Goal: Task Accomplishment & Management: Complete application form

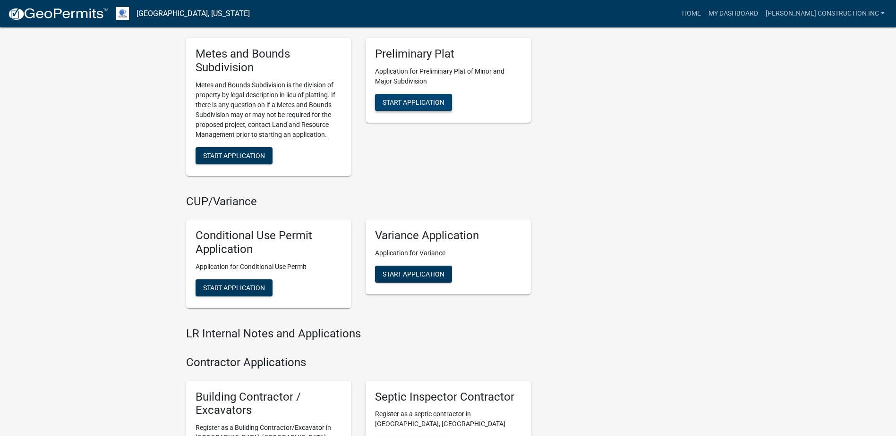
scroll to position [1275, 0]
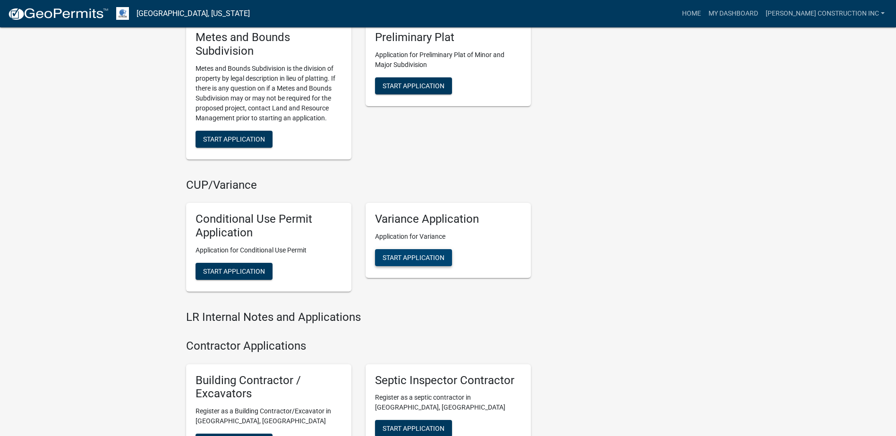
click at [422, 261] on span "Start Application" at bounding box center [414, 258] width 62 height 8
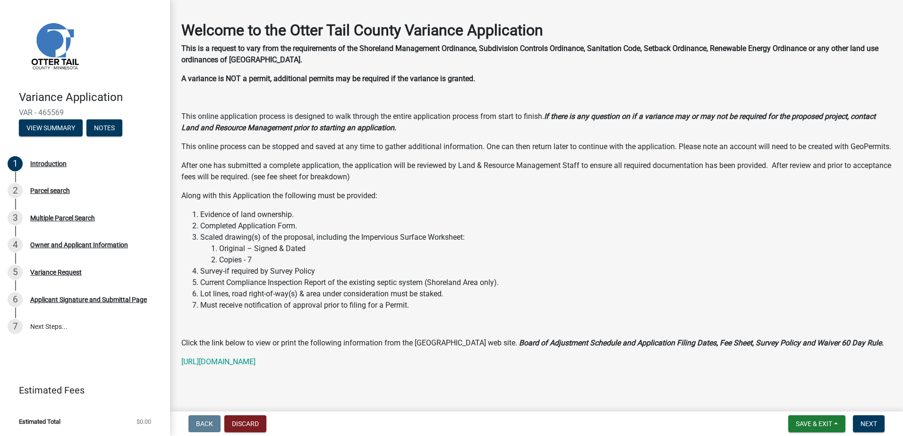
scroll to position [47, 0]
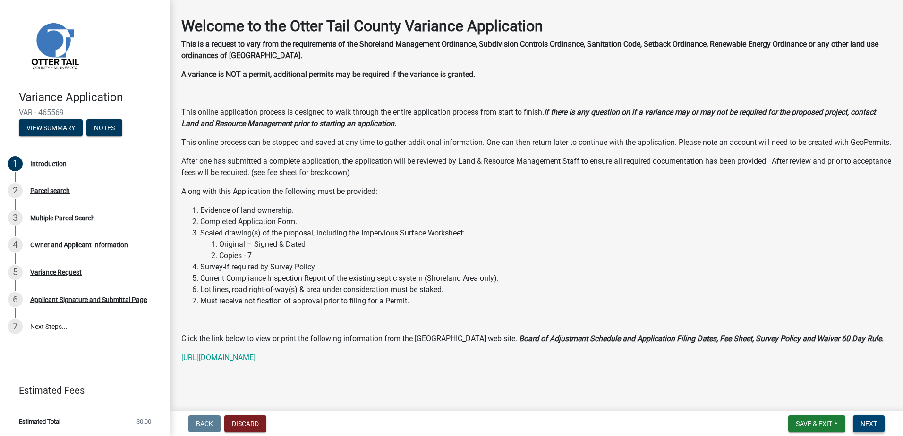
click at [868, 426] on span "Next" at bounding box center [868, 424] width 17 height 8
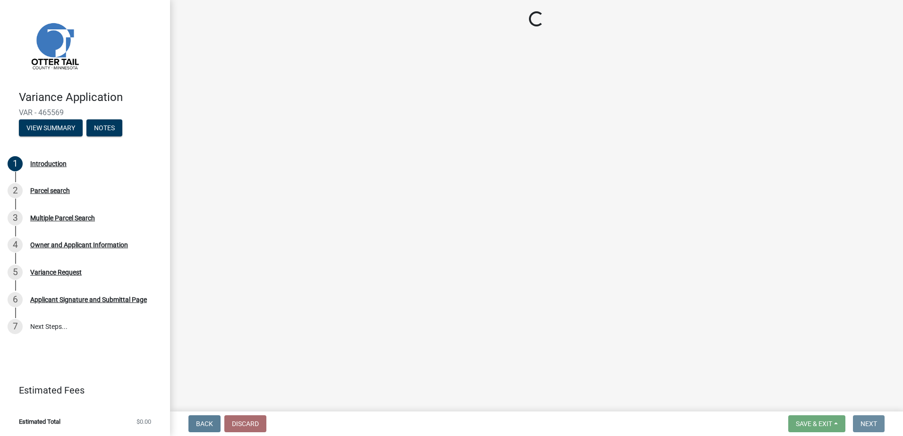
scroll to position [0, 0]
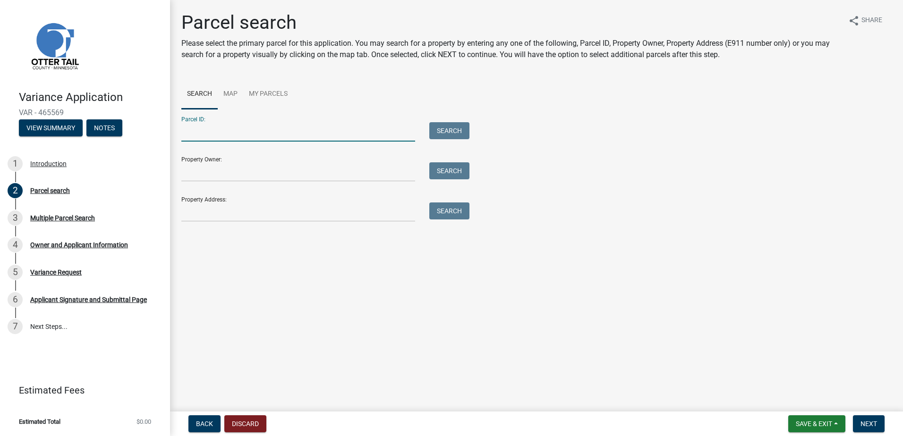
click at [222, 135] on input "Parcel ID:" at bounding box center [298, 131] width 234 height 19
type input "55000990671000"
click at [453, 133] on button "Search" at bounding box center [449, 130] width 40 height 17
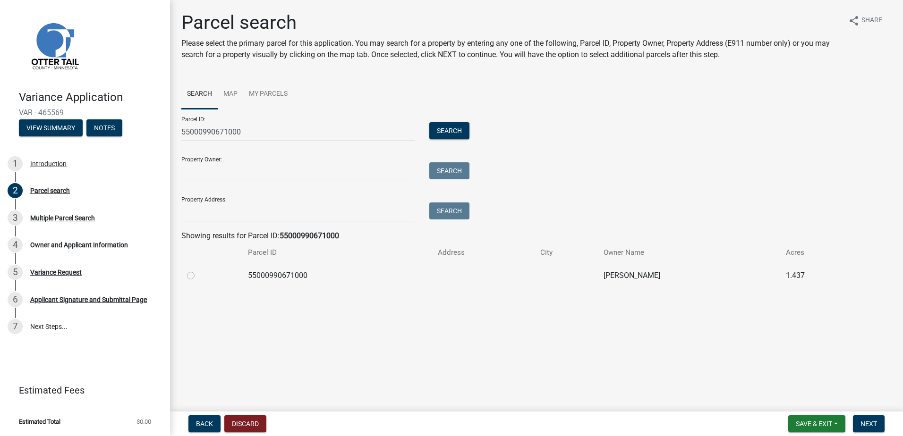
click at [198, 270] on label at bounding box center [198, 270] width 0 height 0
click at [198, 275] on input "radio" at bounding box center [201, 273] width 6 height 6
radio input "true"
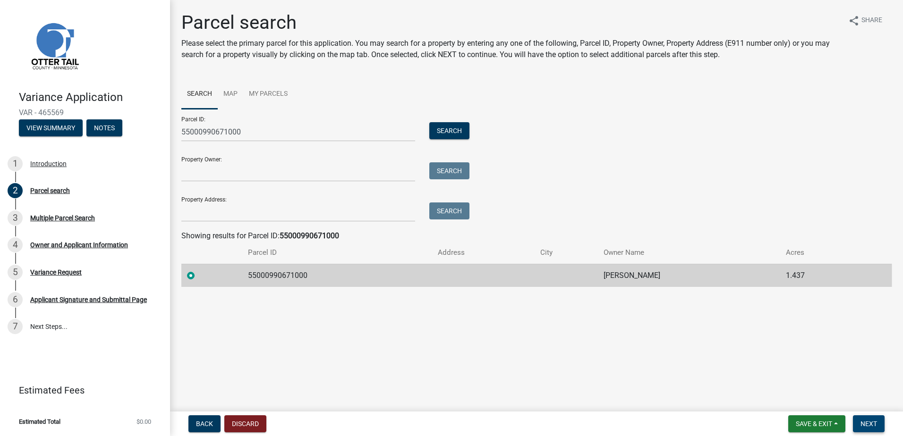
click at [872, 428] on button "Next" at bounding box center [869, 424] width 32 height 17
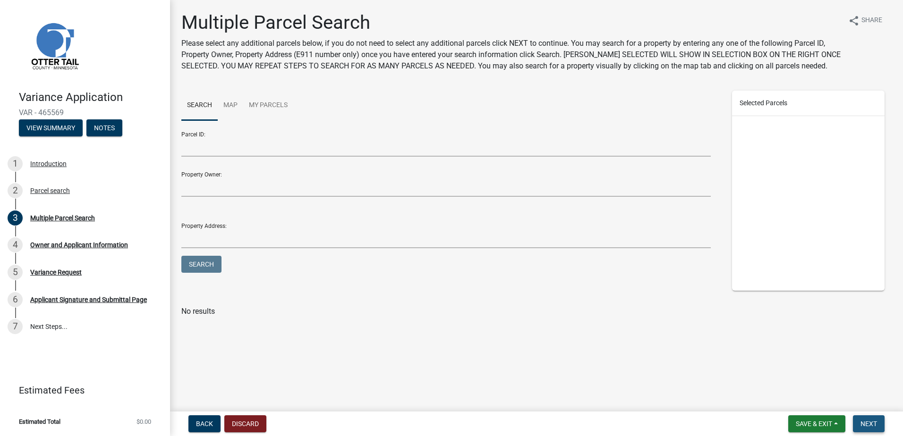
click at [868, 421] on span "Next" at bounding box center [868, 424] width 17 height 8
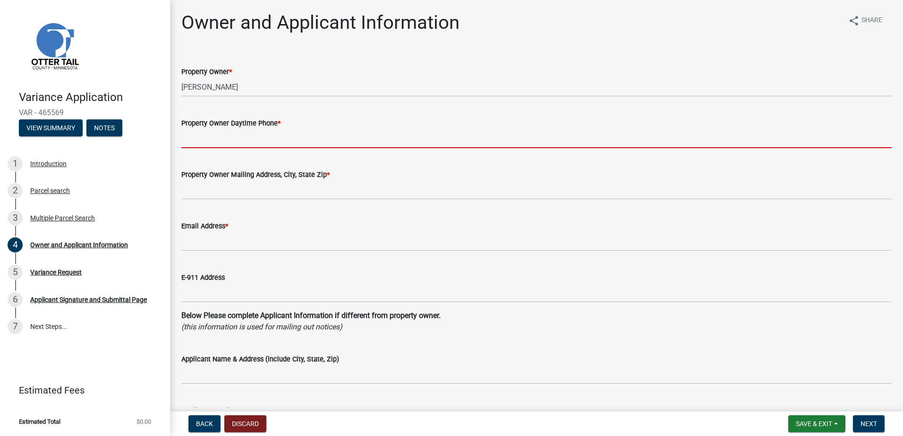
click at [233, 138] on input "Property Owner Daytime Phone *" at bounding box center [536, 138] width 710 height 19
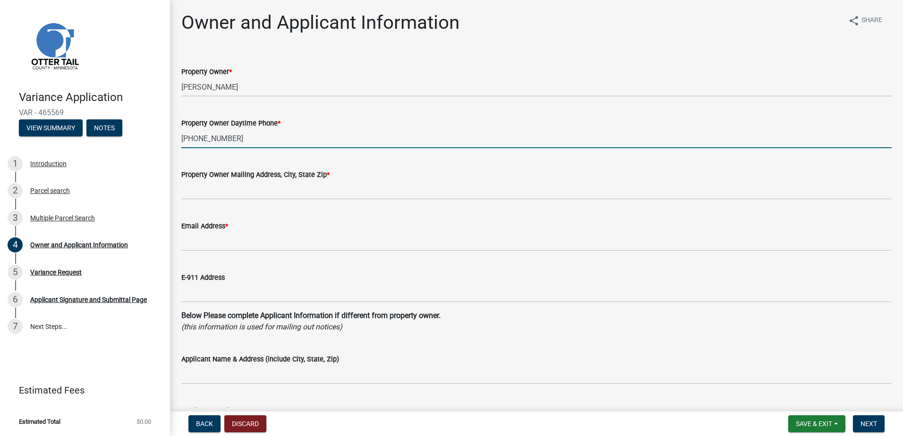
type input "[PHONE_NUMBER]"
click at [365, 200] on wm-data-entity-input "Property Owner Mailing Address, City, State Zip *" at bounding box center [536, 181] width 710 height 51
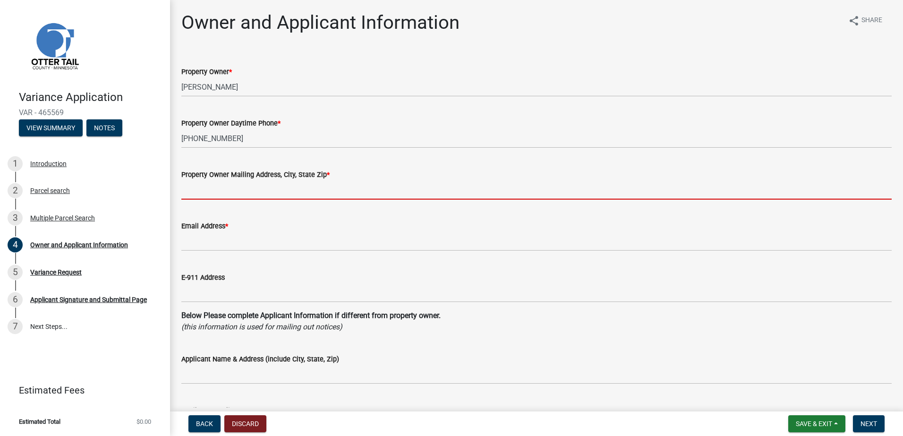
click at [290, 191] on input "Property Owner Mailing Address, City, State Zip *" at bounding box center [536, 189] width 710 height 19
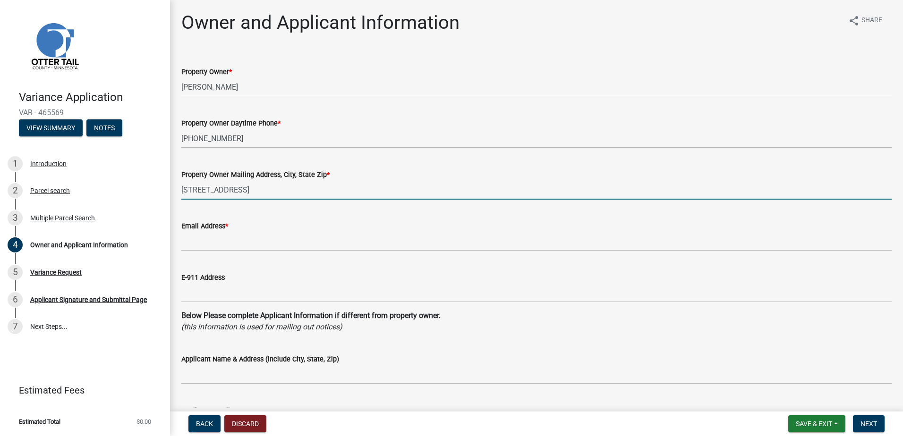
type input "[STREET_ADDRESS]"
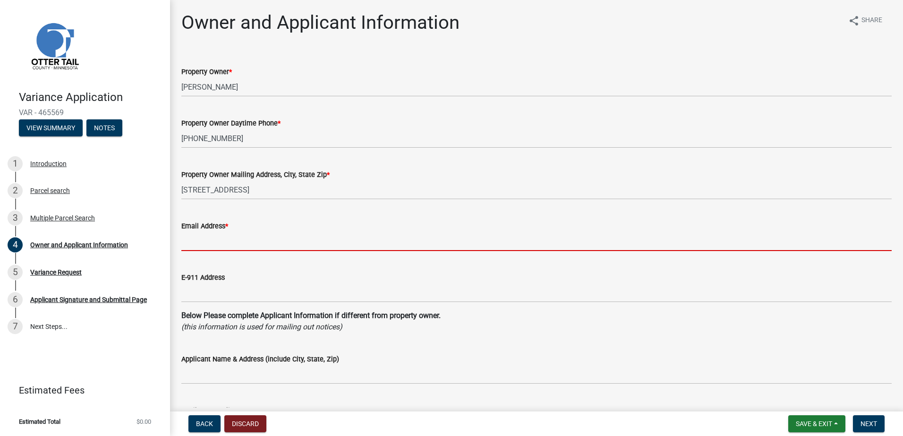
click at [237, 239] on input "Email Address *" at bounding box center [536, 241] width 710 height 19
type input "[EMAIL_ADDRESS][DOMAIN_NAME]"
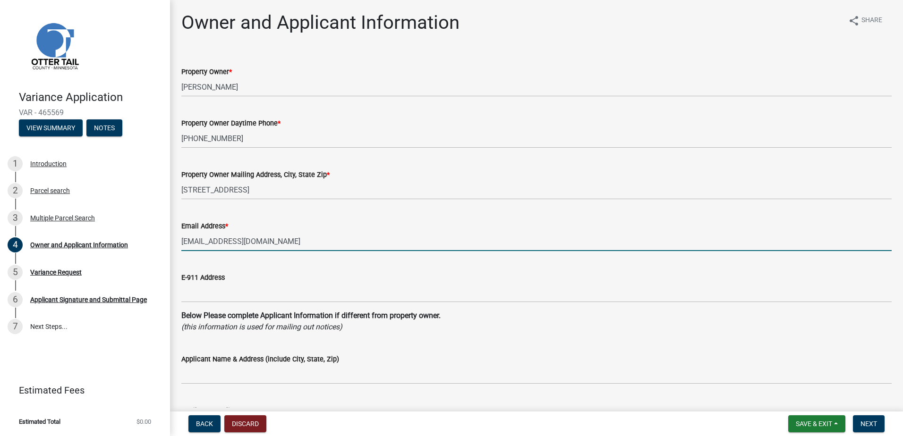
type input "2188635886"
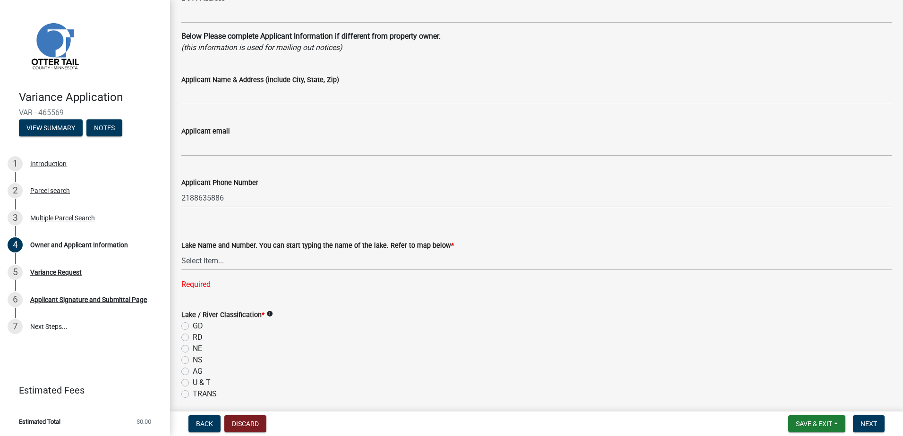
scroll to position [283, 0]
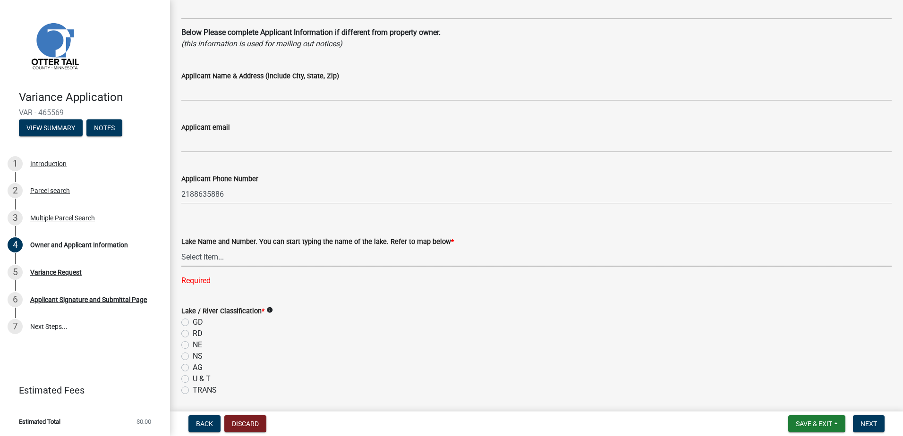
click at [219, 255] on select "Select Item... None [PERSON_NAME] 56-031 [PERSON_NAME] 56-118 [PERSON_NAME] 56-…" at bounding box center [536, 256] width 710 height 19
click at [181, 247] on select "Select Item... None [PERSON_NAME] 56-031 [PERSON_NAME] 56-118 [PERSON_NAME] 56-…" at bounding box center [536, 256] width 710 height 19
select select "57acb02d-f296-4944-a1b8-1780349c8ed2"
click at [193, 314] on label "RD" at bounding box center [198, 314] width 10 height 11
click at [193, 314] on input "RD" at bounding box center [196, 312] width 6 height 6
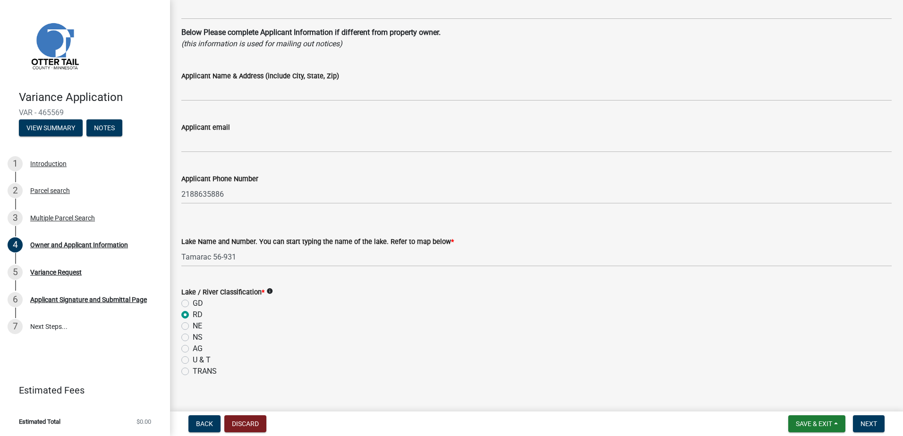
radio input "true"
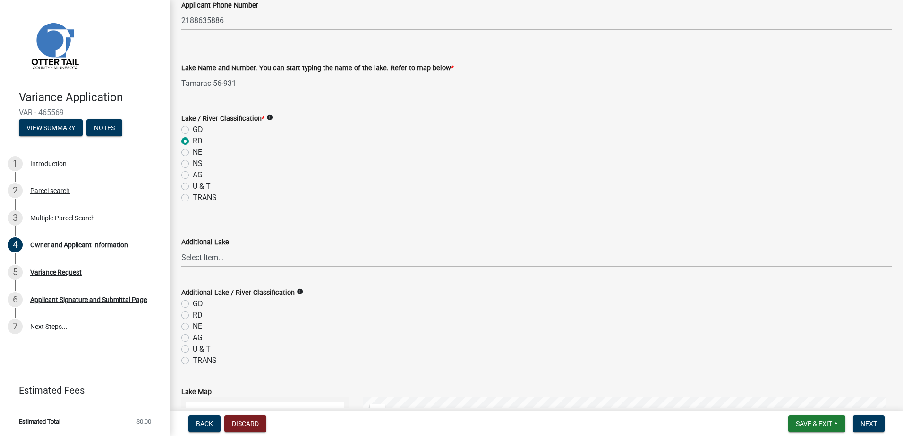
scroll to position [661, 0]
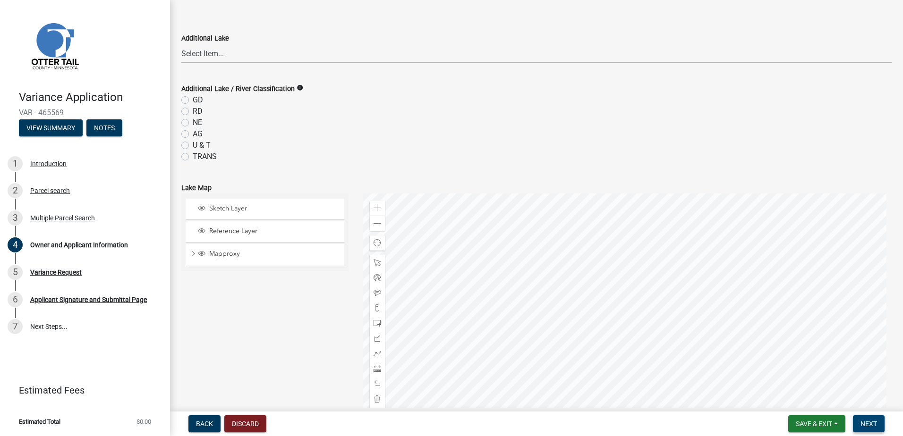
click at [873, 422] on span "Next" at bounding box center [868, 424] width 17 height 8
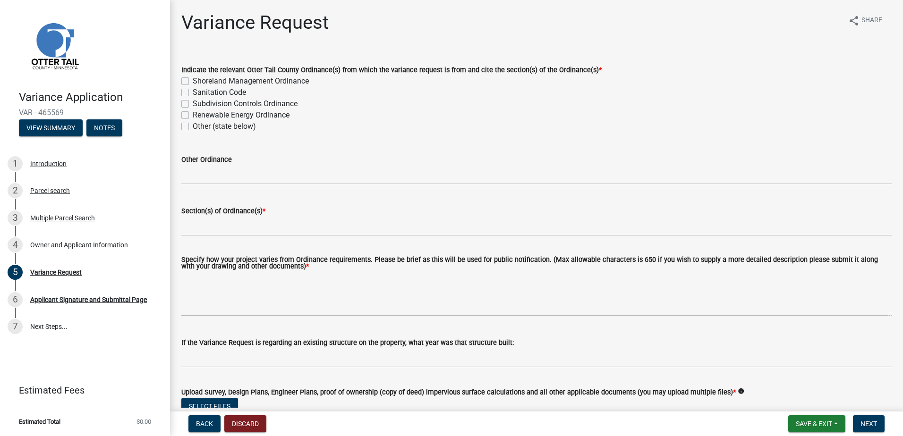
click at [193, 91] on label "Sanitation Code" at bounding box center [219, 92] width 53 height 11
click at [193, 91] on input "Sanitation Code" at bounding box center [196, 90] width 6 height 6
checkbox input "true"
checkbox input "false"
checkbox input "true"
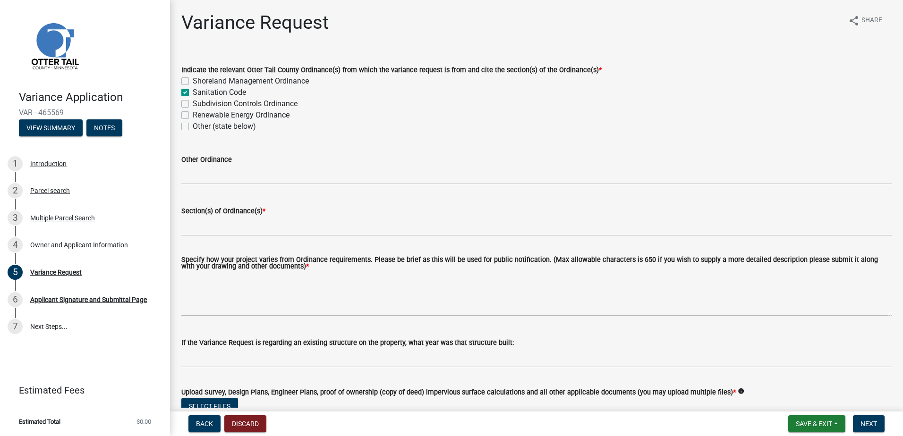
checkbox input "false"
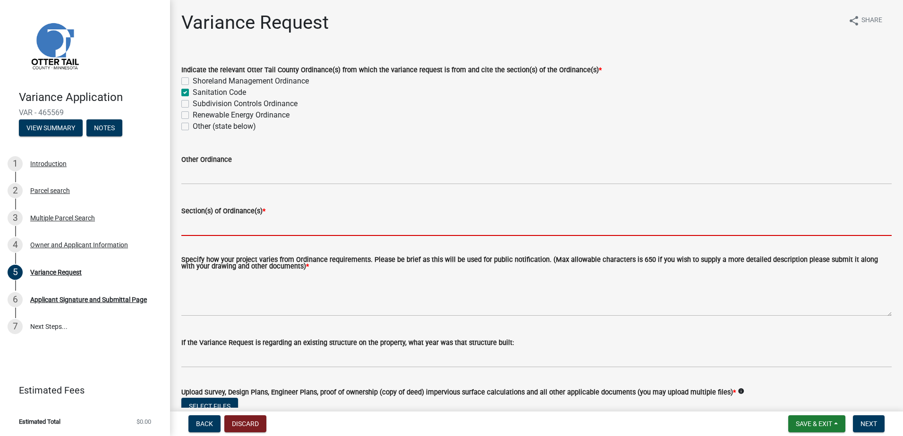
click at [202, 226] on input "Section(s) of Ordinance(s) *" at bounding box center [536, 226] width 710 height 19
type input "section 10"
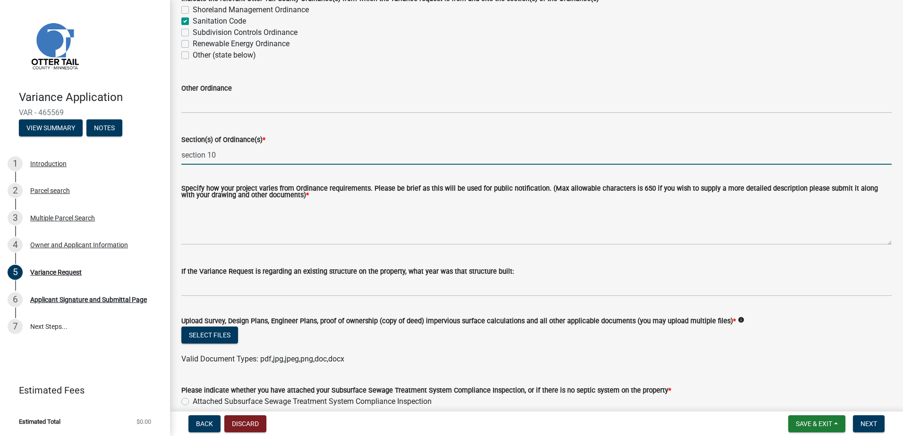
scroll to position [94, 0]
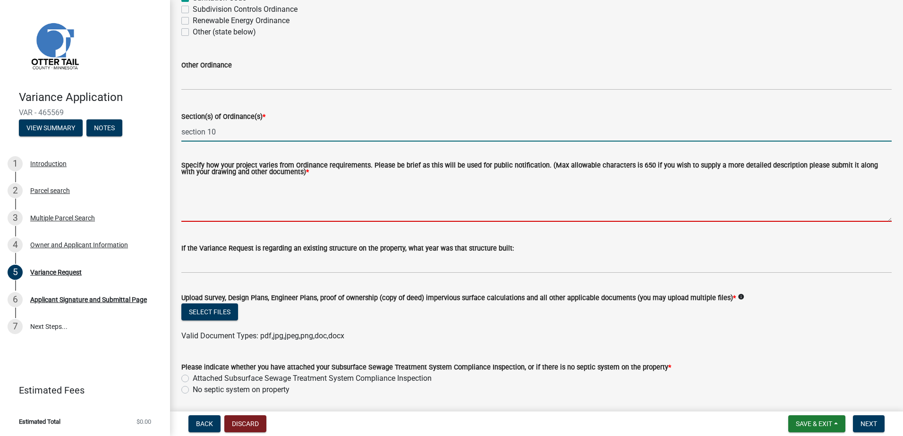
click at [186, 190] on textarea "Specify how your project varies from Ordinance requirements. Please be brief as…" at bounding box center [536, 200] width 710 height 44
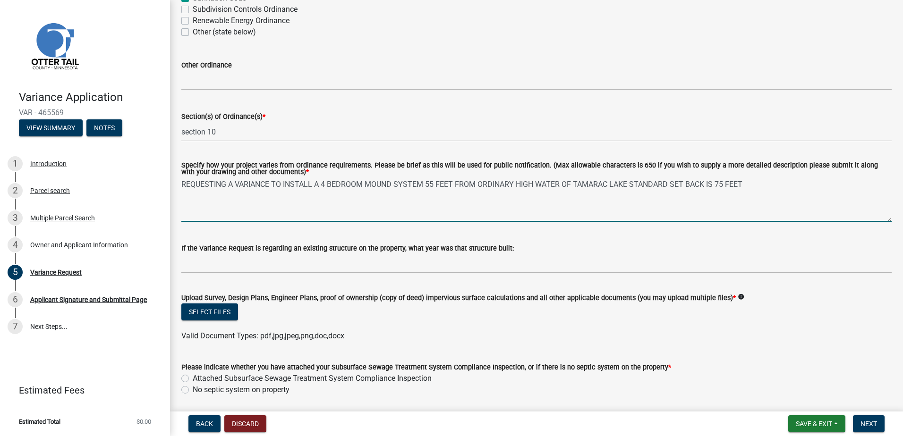
click at [714, 183] on textarea "REQUESTING A VARIANCE TO INSTALL A 4 BEDROOM MOUND SYSTEM 55 FEET FROM ORDINARY…" at bounding box center [536, 200] width 710 height 44
click at [630, 184] on textarea "REQUESTING A VARIANCE TO INSTALL A 4 BEDROOM MOUND SYSTEM 55 FEET FROM ORDINARY…" at bounding box center [536, 200] width 710 height 44
click at [744, 184] on textarea "REQUESTING A VARIANCE TO INSTALL A 4 BEDROOM MOUND SYSTEM 55 FEET FROM ORDINARY…" at bounding box center [536, 200] width 710 height 44
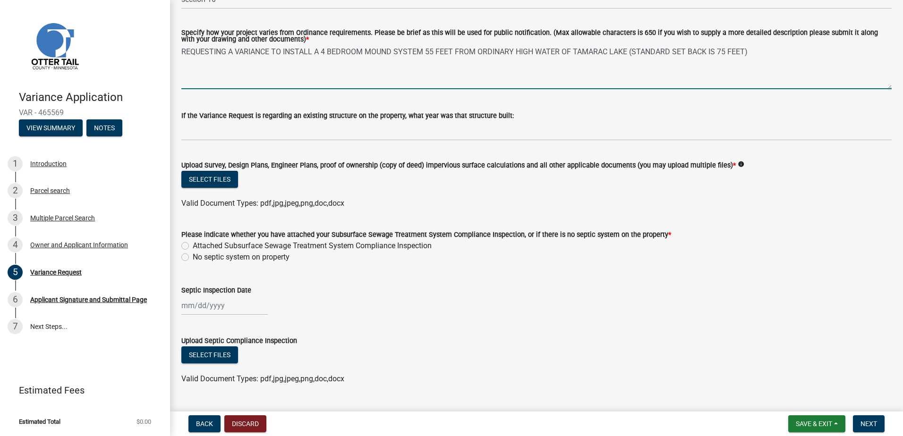
scroll to position [236, 0]
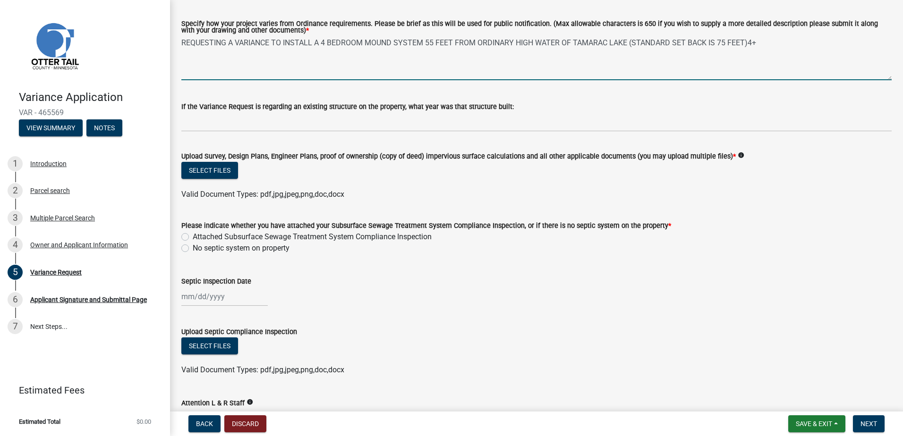
type textarea "REQUESTING A VARIANCE TO INSTALL A 4 BEDROOM MOUND SYSTEM 55 FEET FROM ORDINARY…"
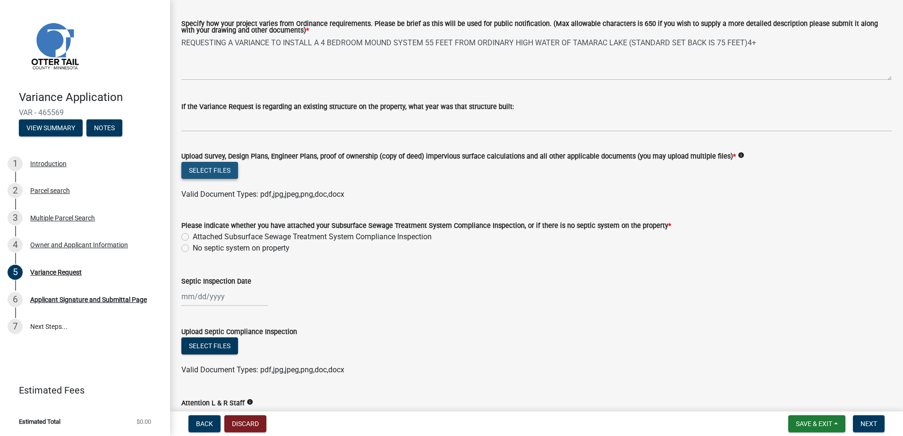
click at [218, 174] on button "Select files" at bounding box center [209, 170] width 57 height 17
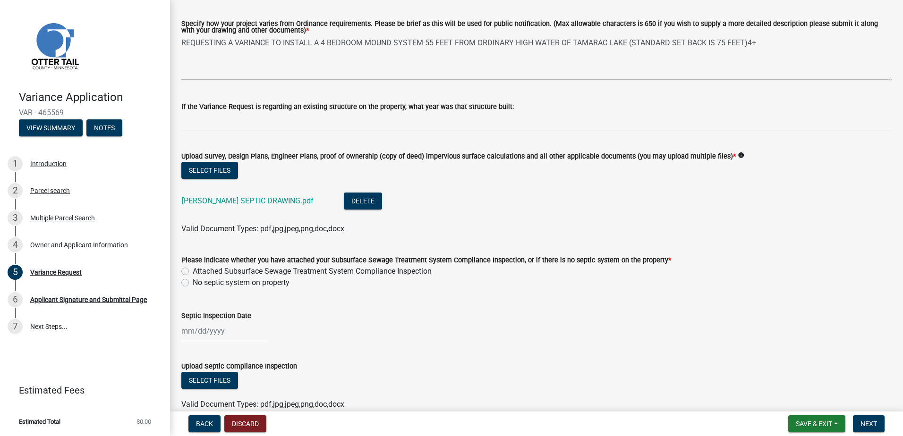
click at [193, 284] on label "No septic system on property" at bounding box center [241, 282] width 97 height 11
click at [193, 283] on input "No septic system on property" at bounding box center [196, 280] width 6 height 6
radio input "true"
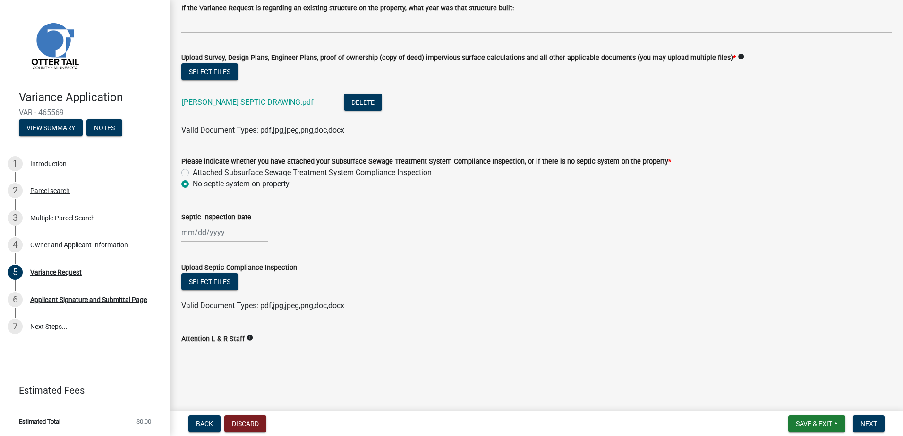
scroll to position [336, 0]
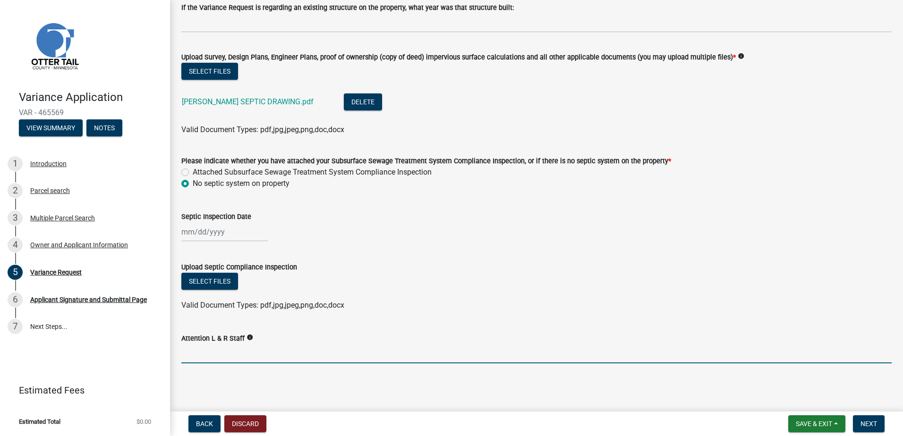
click at [223, 356] on input "Attention L & R Staff" at bounding box center [536, 353] width 710 height 19
type input "B"
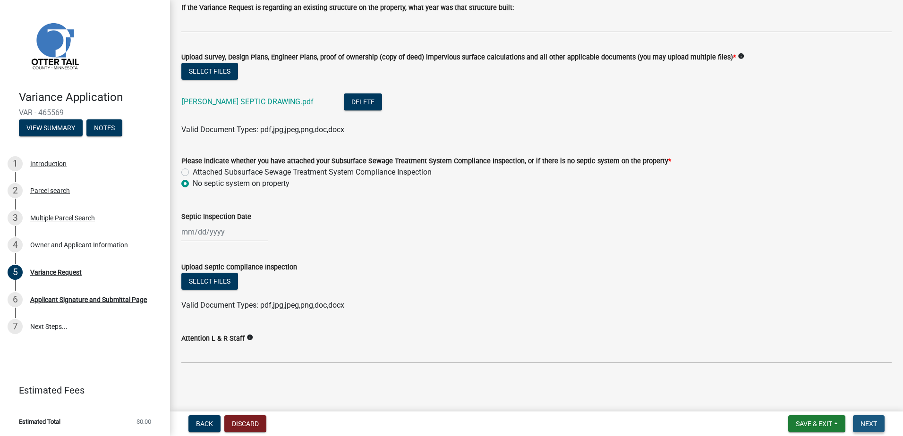
click at [867, 424] on span "Next" at bounding box center [868, 424] width 17 height 8
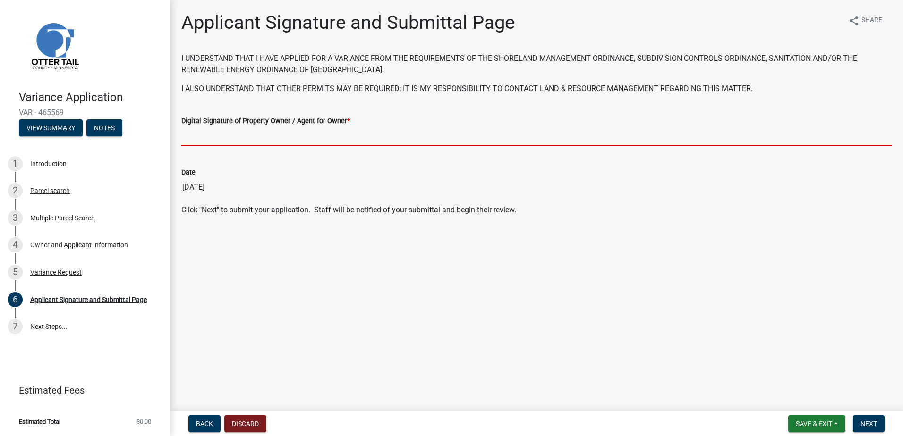
click at [198, 139] on input "Digital Signature of Property Owner / Agent for Owner *" at bounding box center [536, 136] width 710 height 19
type input "[PERSON_NAME]"
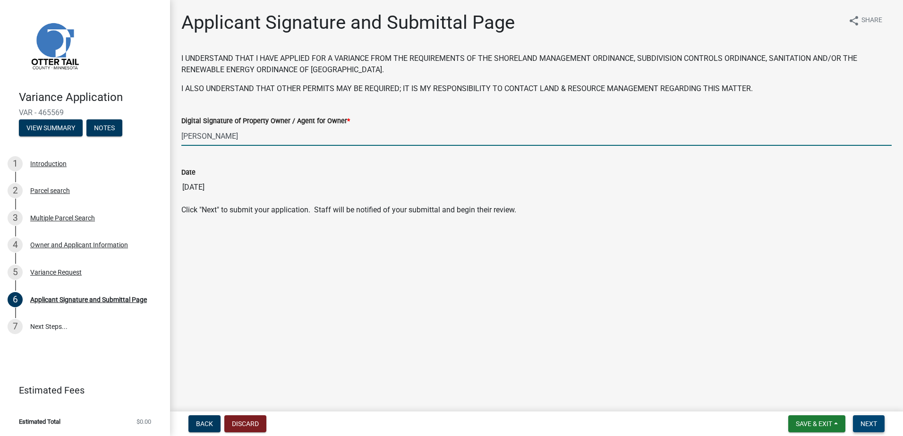
click at [869, 425] on span "Next" at bounding box center [868, 424] width 17 height 8
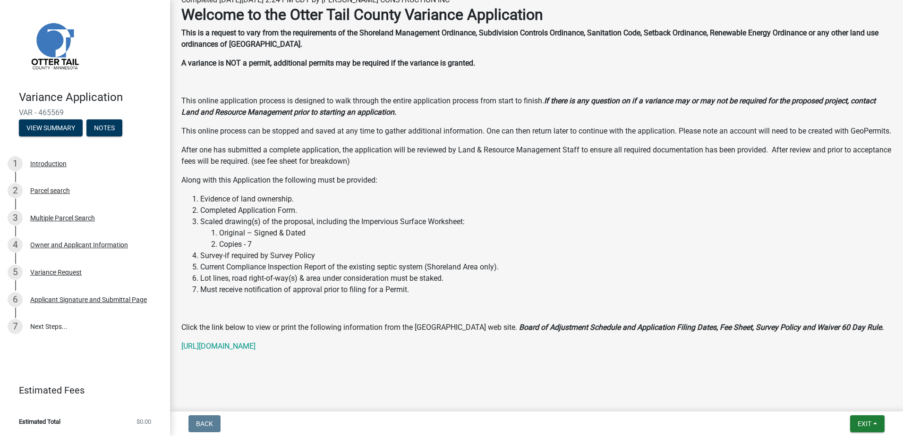
scroll to position [119, 0]
click at [67, 242] on div "Owner and Applicant Information" at bounding box center [79, 245] width 98 height 7
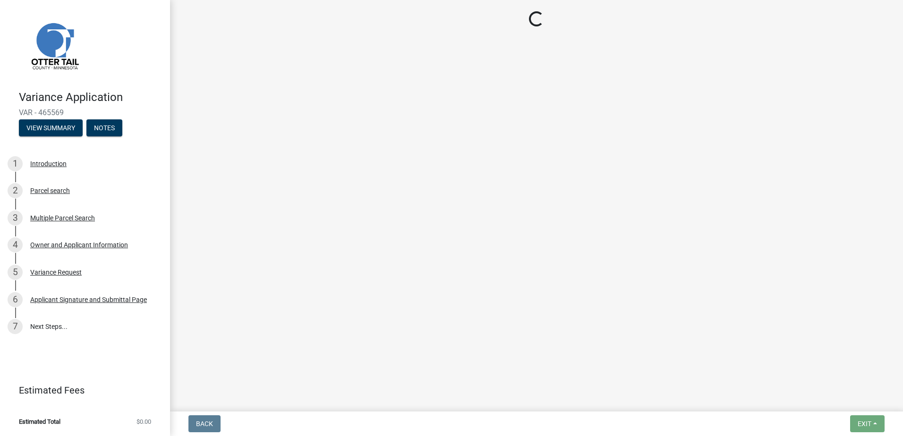
select select "57acb02d-f296-4944-a1b8-1780349c8ed2"
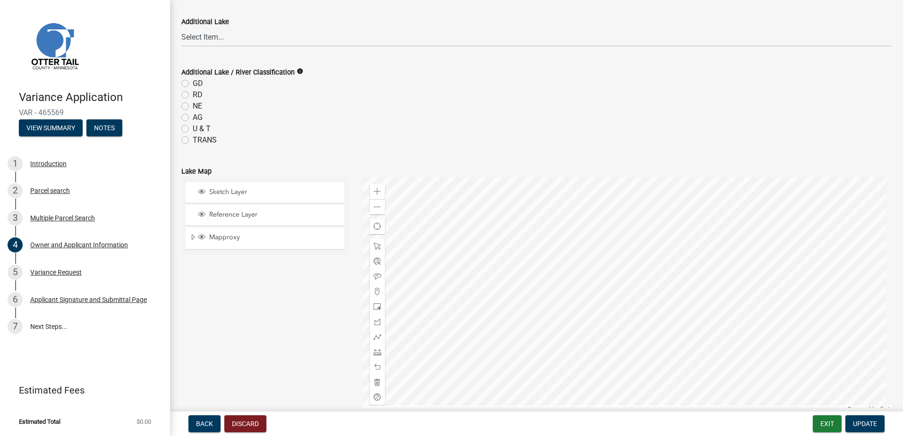
scroll to position [756, 0]
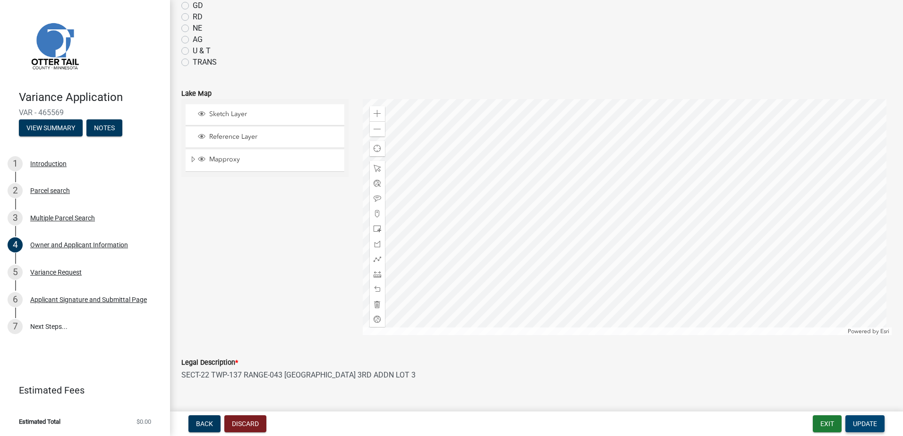
click at [868, 421] on span "Update" at bounding box center [865, 424] width 24 height 8
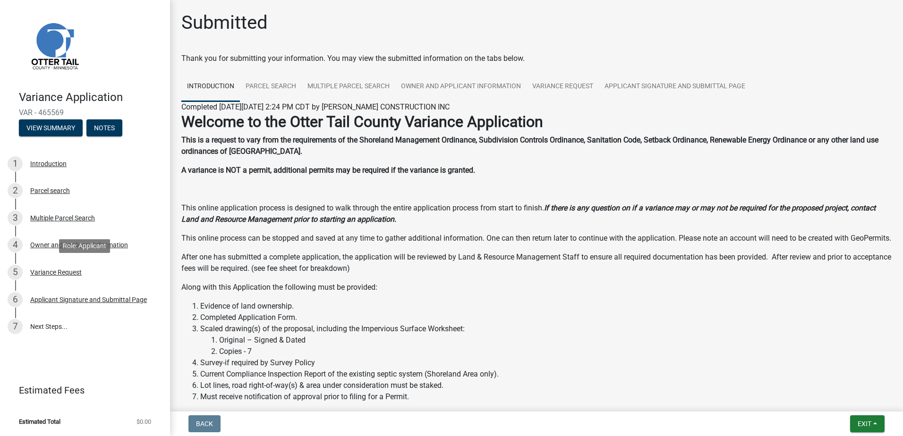
click at [55, 276] on div "Variance Request" at bounding box center [55, 272] width 51 height 7
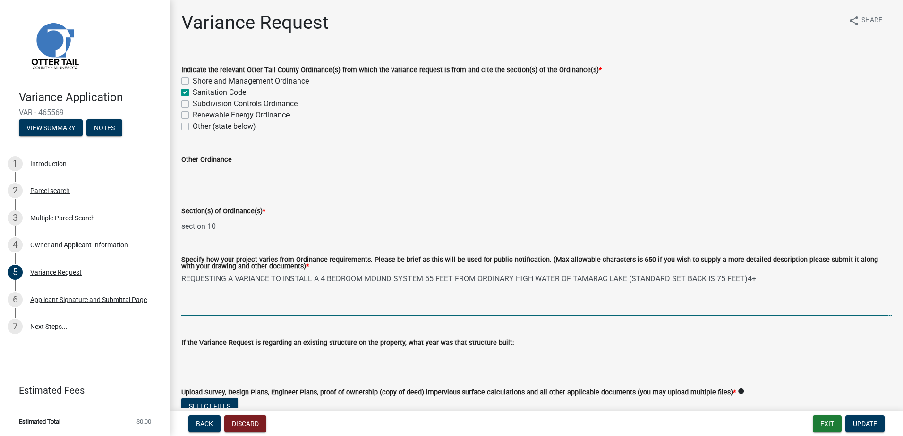
click at [762, 280] on textarea "REQUESTING A VARIANCE TO INSTALL A 4 BEDROOM MOUND SYSTEM 55 FEET FROM ORDINARY…" at bounding box center [536, 294] width 710 height 44
type textarea "REQUESTING A VARIANCE TO INSTALL A 4 BEDROOM MOUND SYSTEM 55 FEET FROM ORDINARY…"
click at [857, 423] on span "Update" at bounding box center [865, 424] width 24 height 8
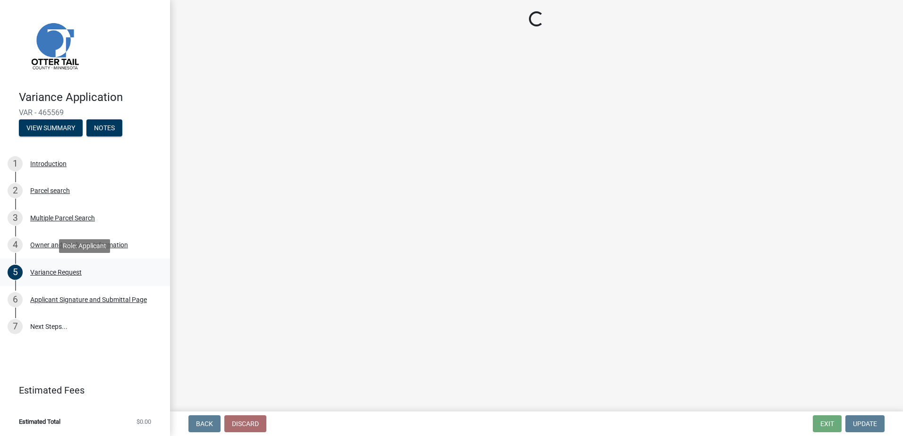
click at [57, 271] on div "Variance Request" at bounding box center [55, 272] width 51 height 7
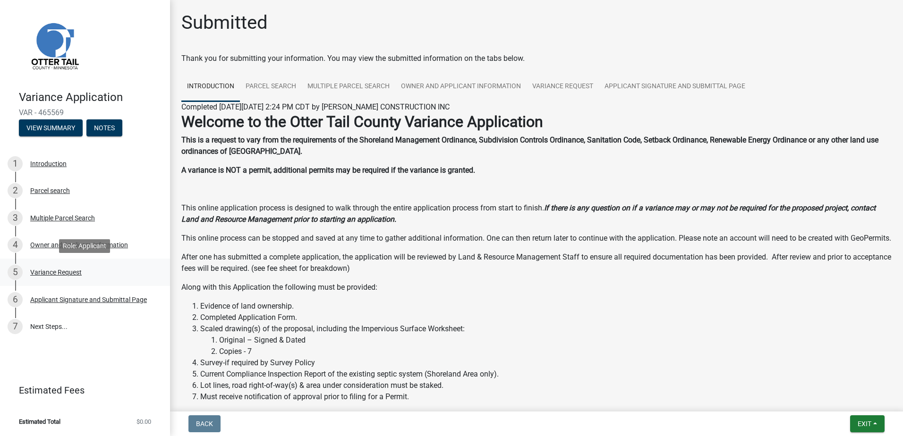
click at [62, 268] on div "5 Variance Request" at bounding box center [81, 272] width 147 height 15
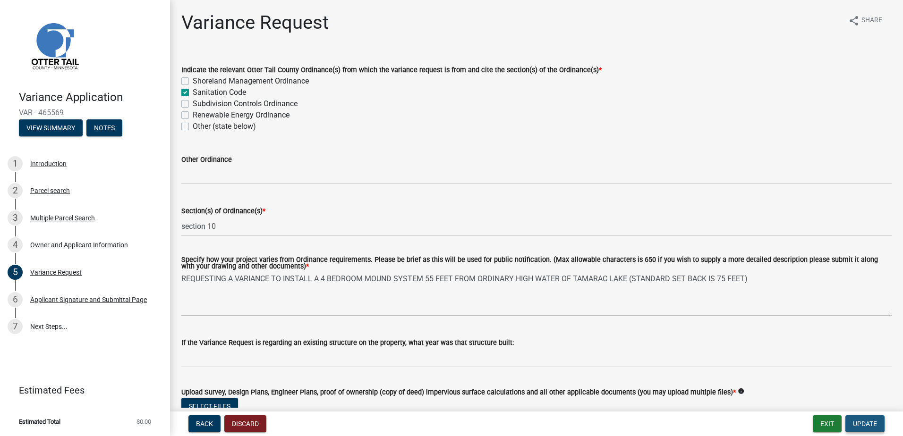
click at [862, 422] on span "Update" at bounding box center [865, 424] width 24 height 8
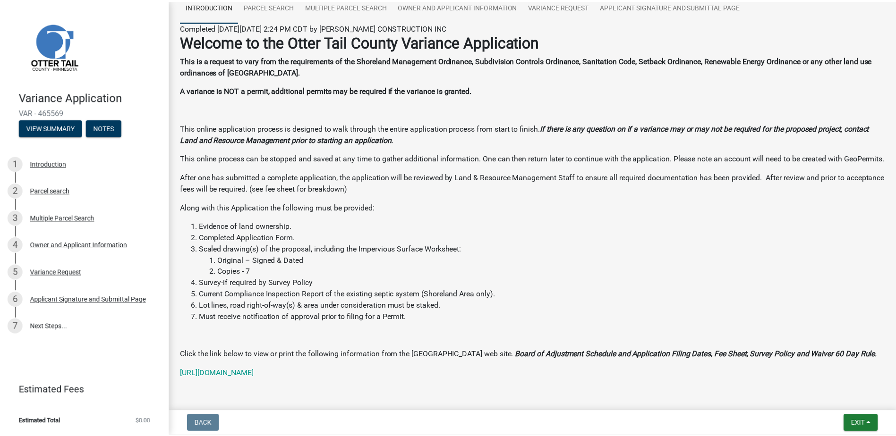
scroll to position [119, 0]
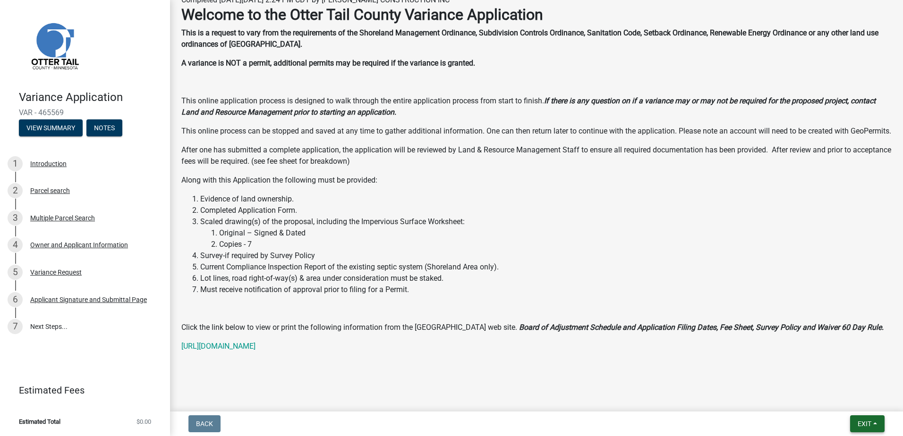
click at [858, 423] on span "Exit" at bounding box center [865, 424] width 14 height 8
click at [830, 395] on button "Save & Exit" at bounding box center [847, 399] width 76 height 23
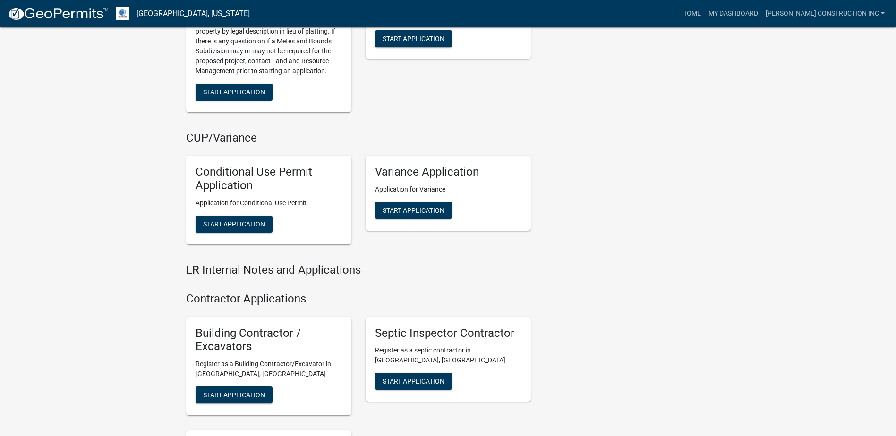
scroll to position [1483, 0]
